Goal: Information Seeking & Learning: Learn about a topic

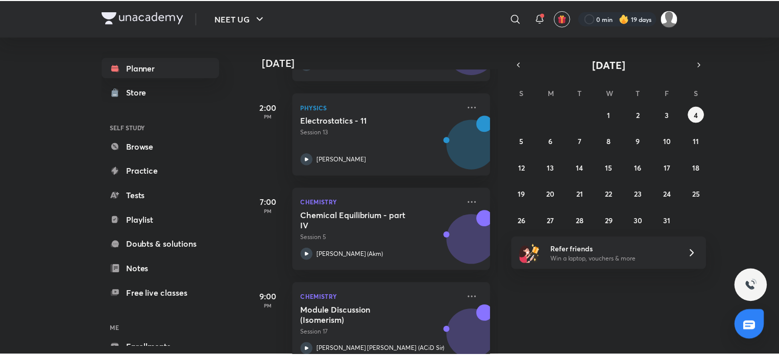
scroll to position [512, 0]
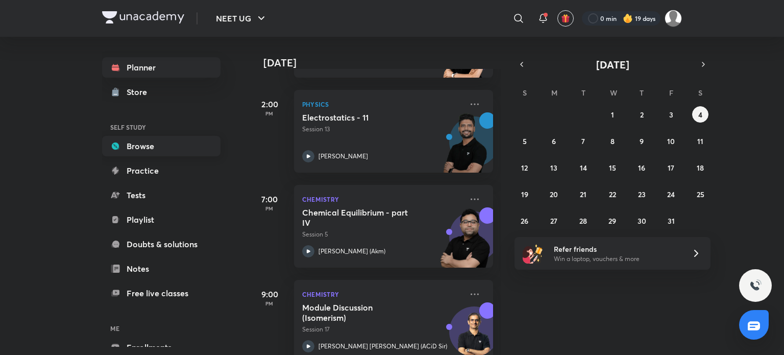
click at [166, 155] on link "Browse" at bounding box center [161, 146] width 118 height 20
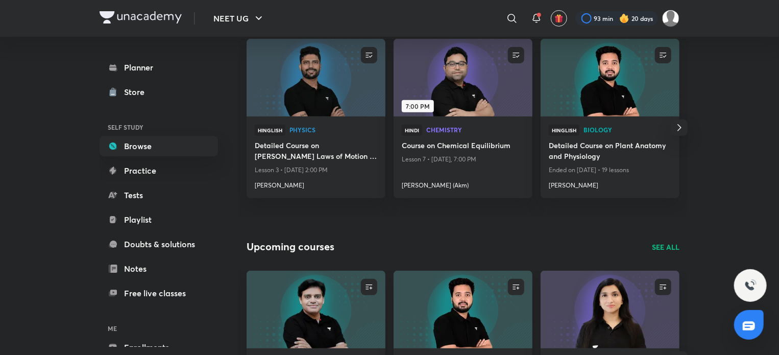
scroll to position [146, 0]
click at [685, 133] on button "button" at bounding box center [679, 127] width 16 height 16
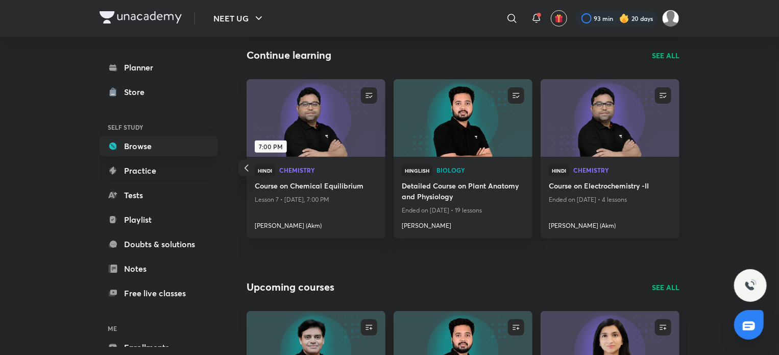
scroll to position [104, 0]
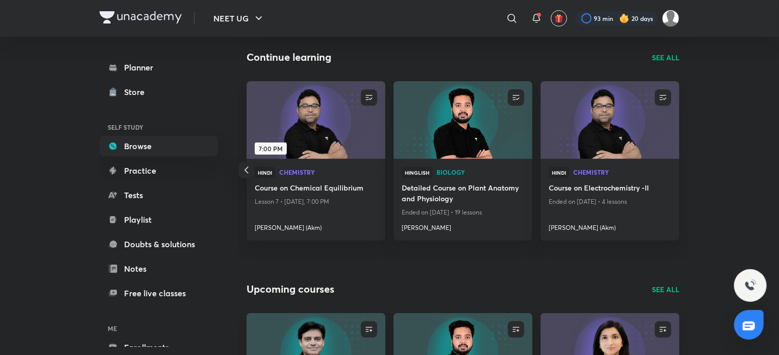
click at [665, 62] on p "SEE ALL" at bounding box center [666, 57] width 28 height 11
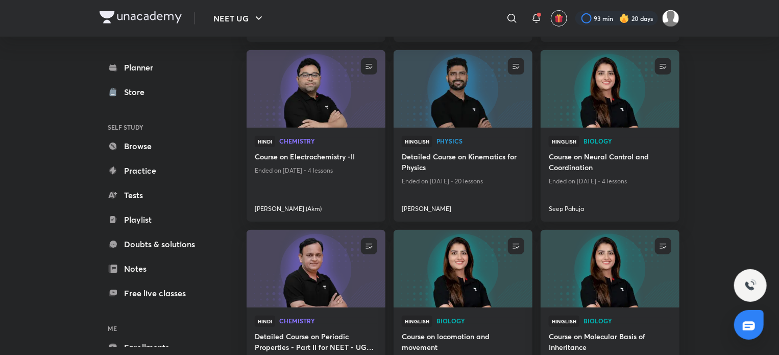
scroll to position [280, 0]
click at [491, 157] on h4 "Detailed Course on Kinematics for Physics" at bounding box center [463, 162] width 122 height 23
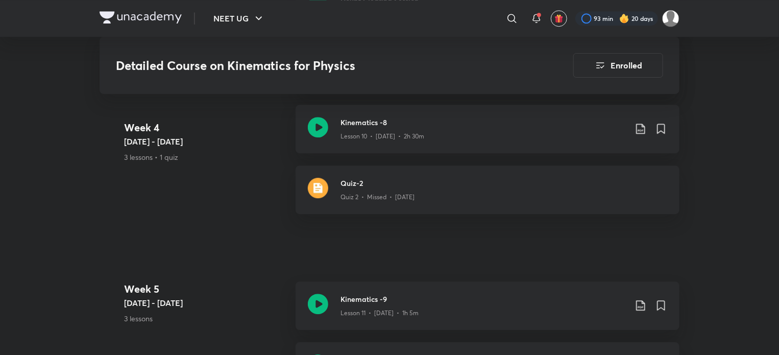
scroll to position [1381, 0]
click at [425, 165] on div "Quiz-2 Quiz 2 • Missed • [DATE]" at bounding box center [487, 189] width 384 height 48
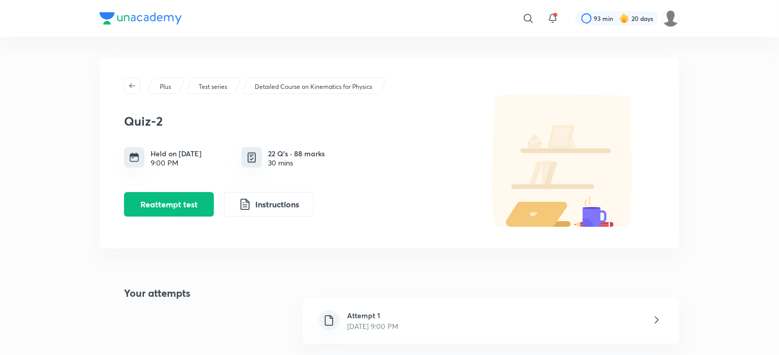
click at [476, 306] on div "Attempt 1 [DATE] 9:00 PM" at bounding box center [491, 320] width 377 height 46
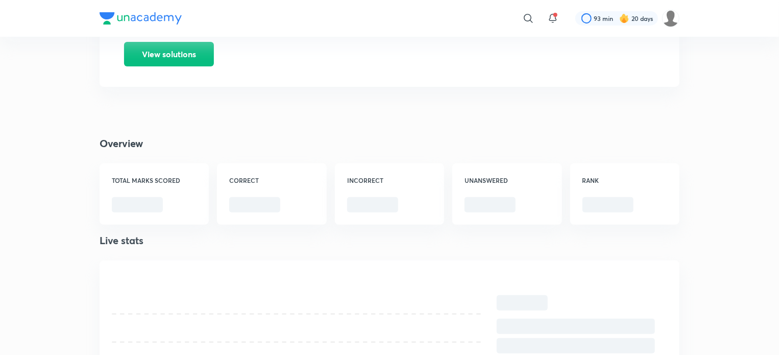
scroll to position [133, 0]
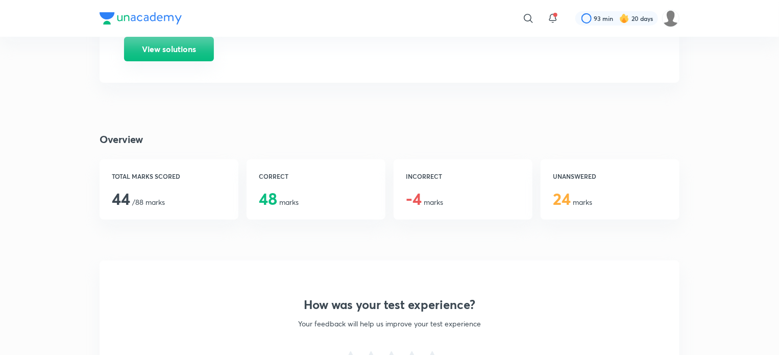
click at [194, 52] on button "View solutions" at bounding box center [169, 49] width 90 height 24
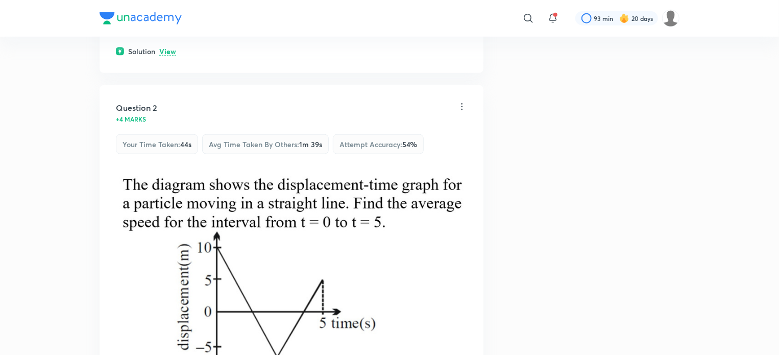
scroll to position [534, 0]
click at [167, 47] on p "View" at bounding box center [167, 51] width 17 height 8
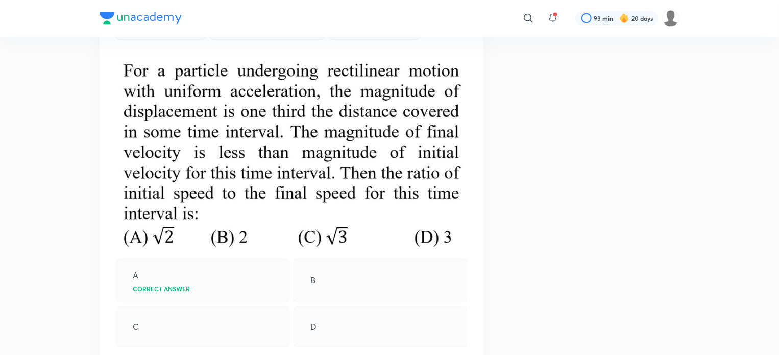
scroll to position [2849, 0]
